Goal: Information Seeking & Learning: Stay updated

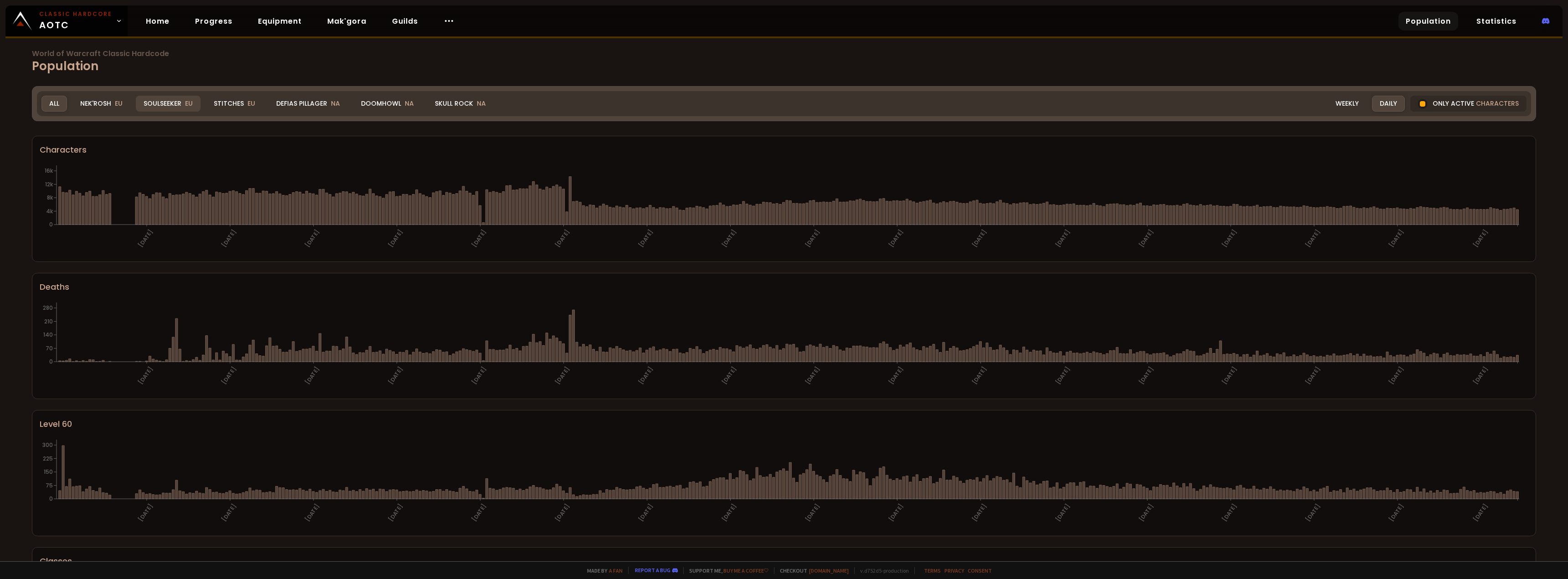
click at [177, 104] on div "Soulseeker EU" at bounding box center [168, 103] width 65 height 16
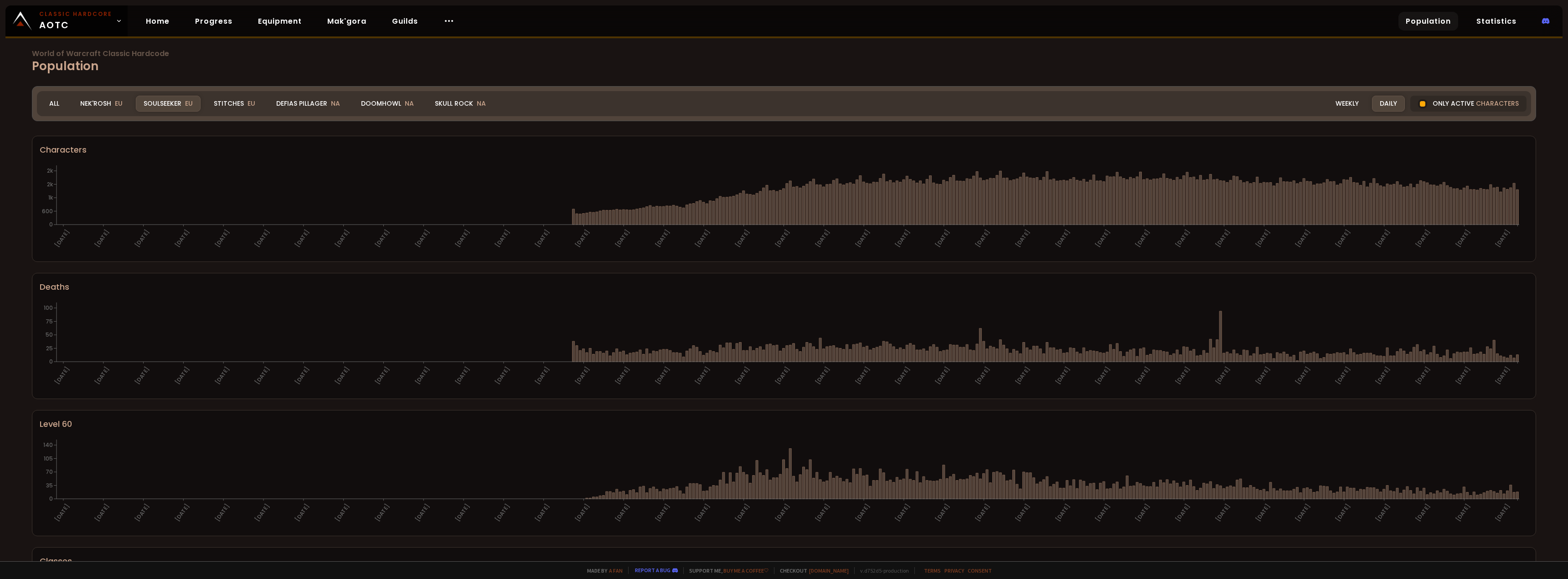
click at [1379, 106] on div "Daily" at bounding box center [1388, 103] width 33 height 16
click at [1351, 111] on div "Realm Soulseeker All Nek'Rosh EU Soulseeker EU Stitches EU Defias Pillager NA D…" at bounding box center [784, 103] width 1494 height 25
click at [1342, 102] on div "Weekly" at bounding box center [1347, 103] width 39 height 16
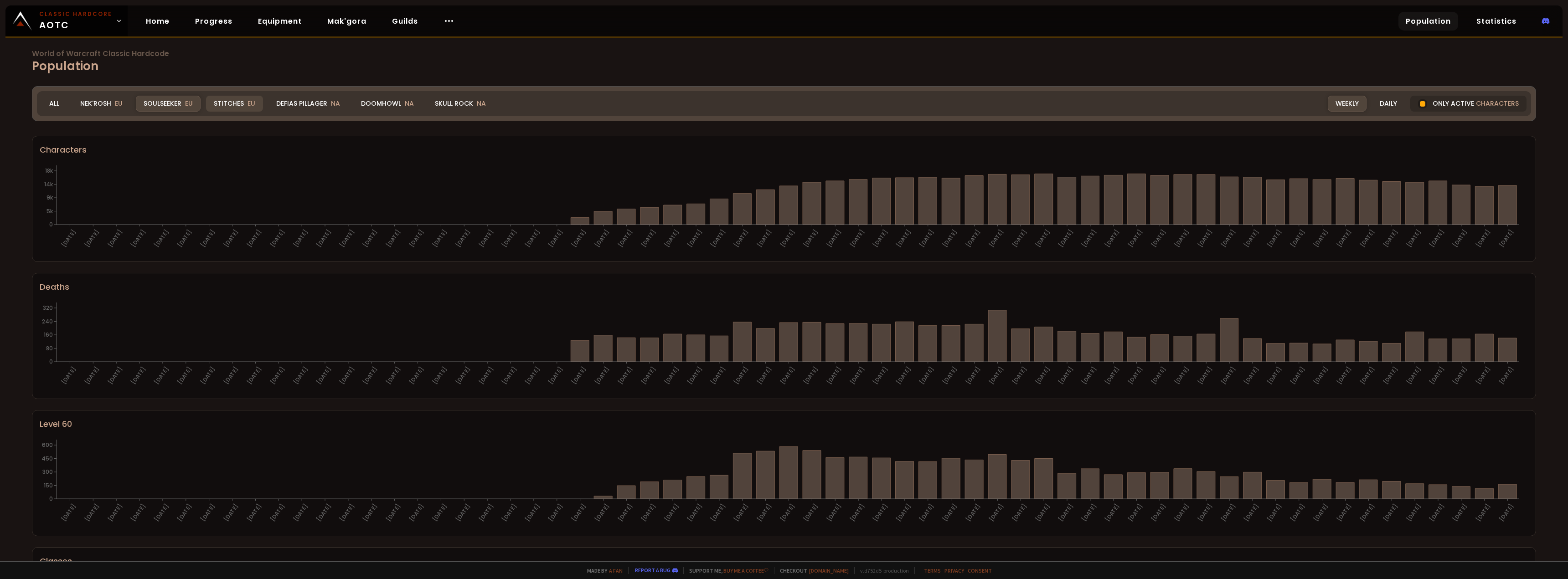
click at [228, 100] on div "Stitches EU" at bounding box center [234, 103] width 57 height 16
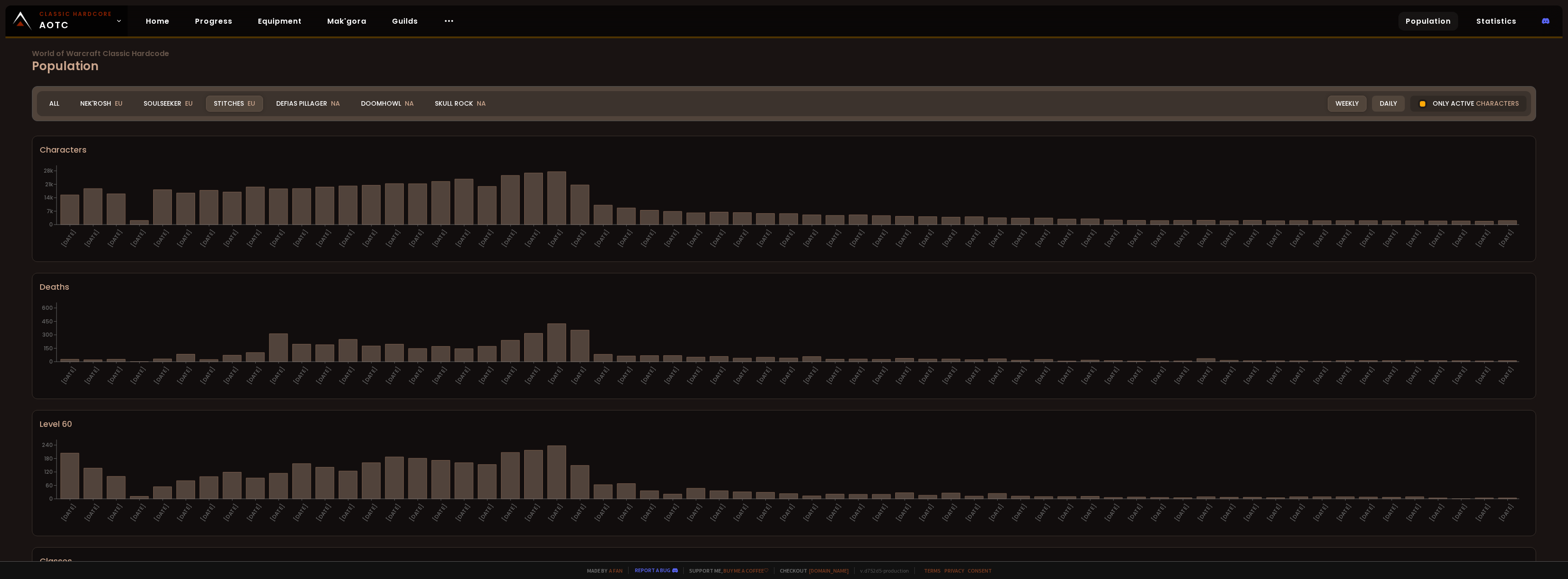
click at [1382, 100] on div "Daily" at bounding box center [1388, 103] width 33 height 16
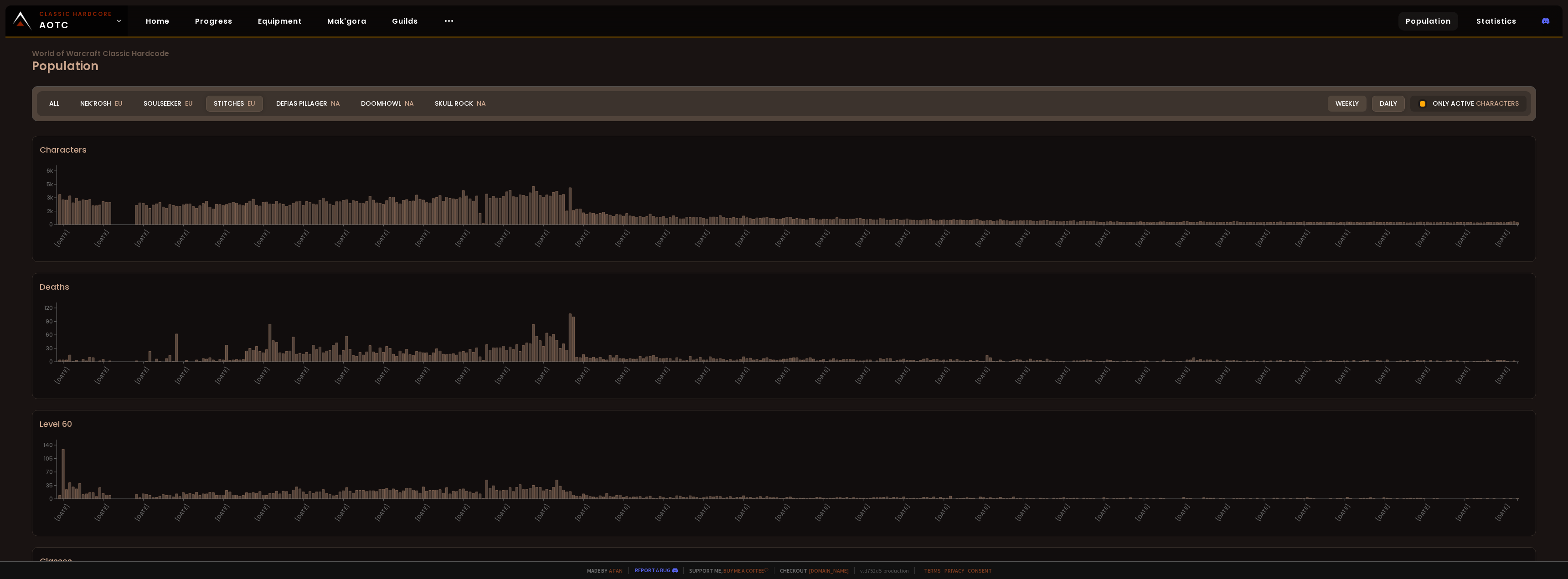
click at [1344, 102] on div "Weekly" at bounding box center [1347, 103] width 39 height 16
